Goal: Find contact information: Find contact information

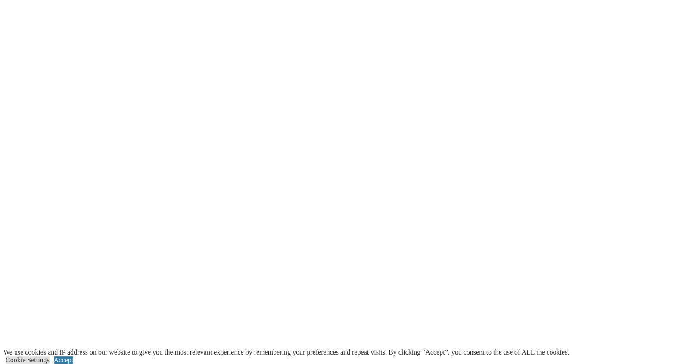
scroll to position [2626, 0]
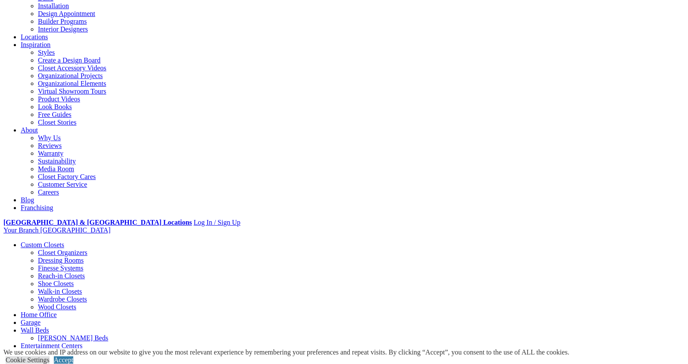
scroll to position [0, 0]
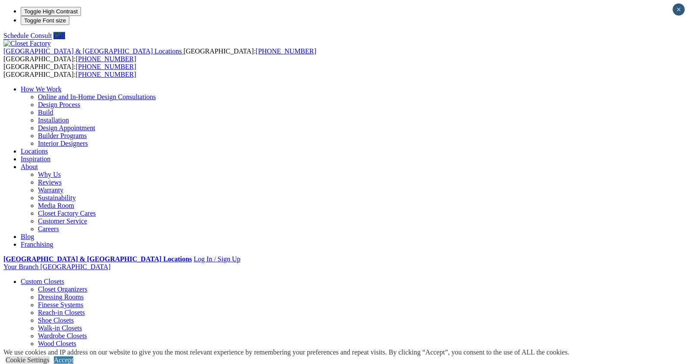
click at [48, 147] on link "Locations" at bounding box center [34, 150] width 27 height 7
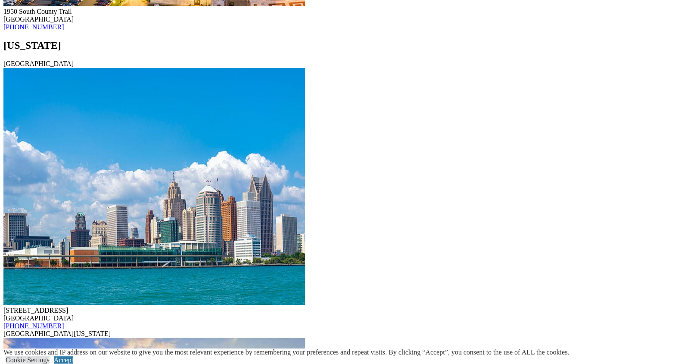
scroll to position [8172, 0]
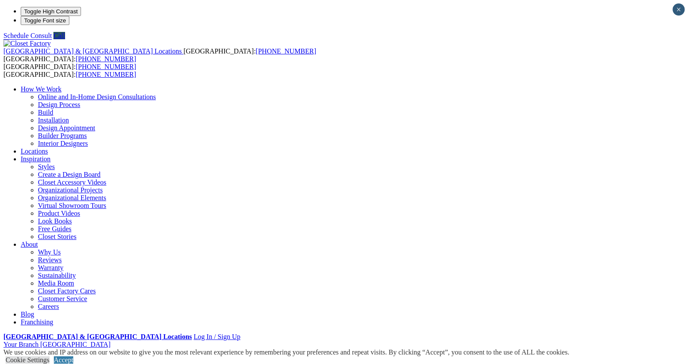
click at [652, 340] on li "Your Branch Milwaukee ZIP code *" at bounding box center [343, 344] width 681 height 8
type input "*****"
click input "*" at bounding box center [0, 0] width 0 height 0
click at [73, 356] on link "Accept" at bounding box center [63, 359] width 19 height 7
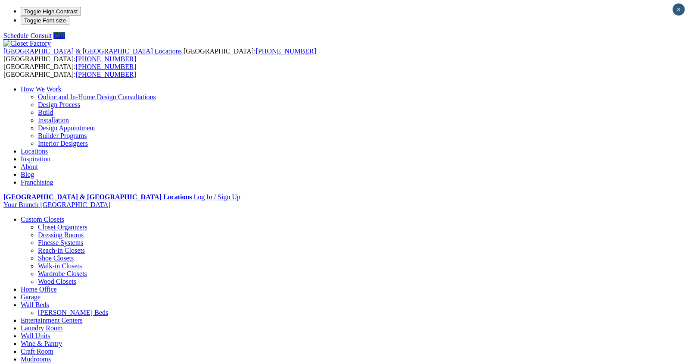
click at [48, 147] on link "Locations" at bounding box center [34, 150] width 27 height 7
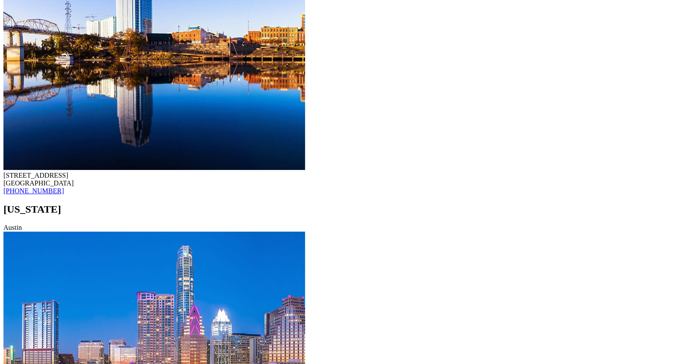
scroll to position [8385, 0]
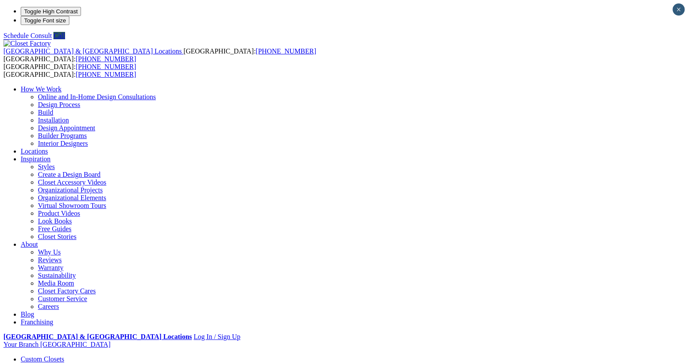
click at [649, 340] on li "Your Branch [GEOGRAPHIC_DATA] ZIP code *" at bounding box center [343, 344] width 681 height 8
click at [642, 340] on li "Your Branch [GEOGRAPHIC_DATA] ZIP code *" at bounding box center [343, 344] width 681 height 8
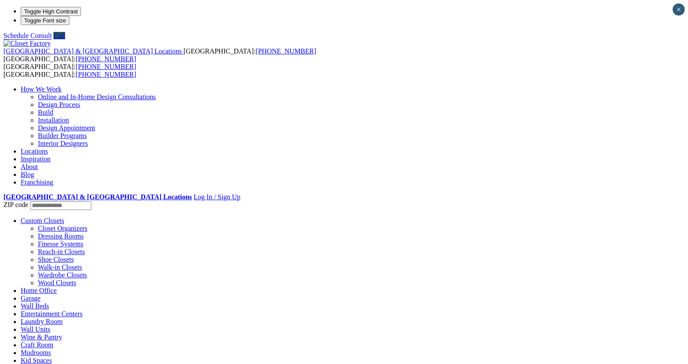
click at [48, 147] on link "Locations" at bounding box center [34, 150] width 27 height 7
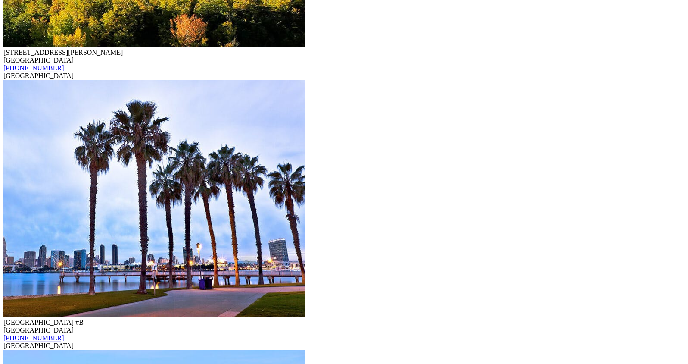
scroll to position [2630, 0]
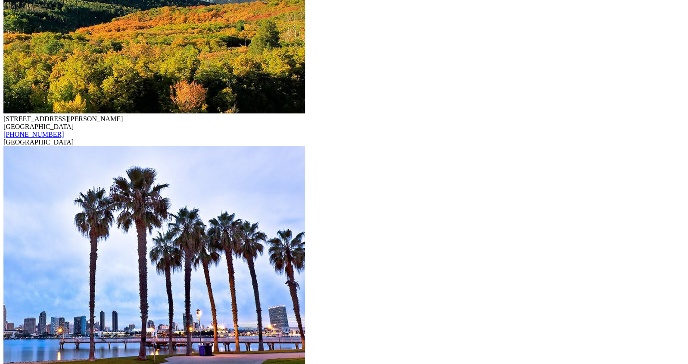
drag, startPoint x: 115, startPoint y: 273, endPoint x: 114, endPoint y: 235, distance: 37.9
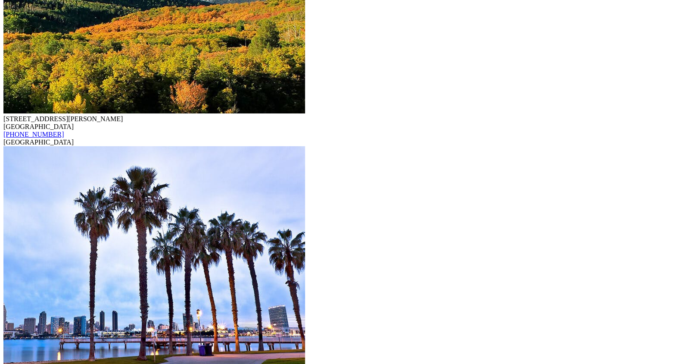
drag, startPoint x: 114, startPoint y: 235, endPoint x: 102, endPoint y: 284, distance: 50.6
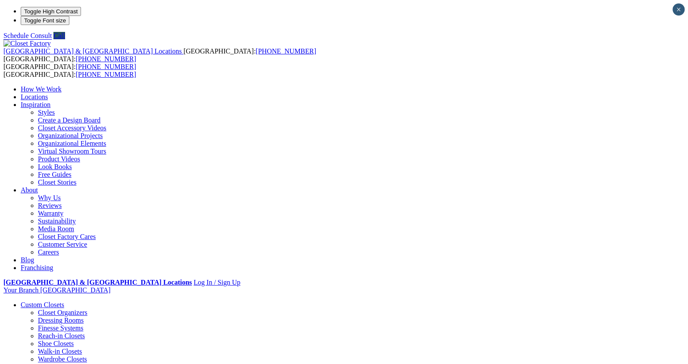
drag, startPoint x: 694, startPoint y: 64, endPoint x: 713, endPoint y: -31, distance: 96.6
